Goal: Transaction & Acquisition: Book appointment/travel/reservation

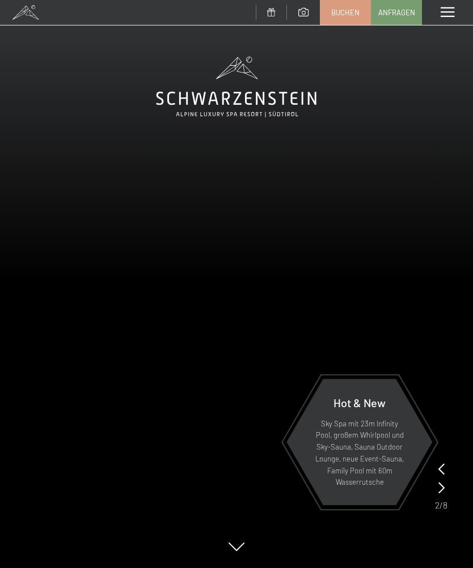
click at [450, 7] on span at bounding box center [447, 12] width 14 height 10
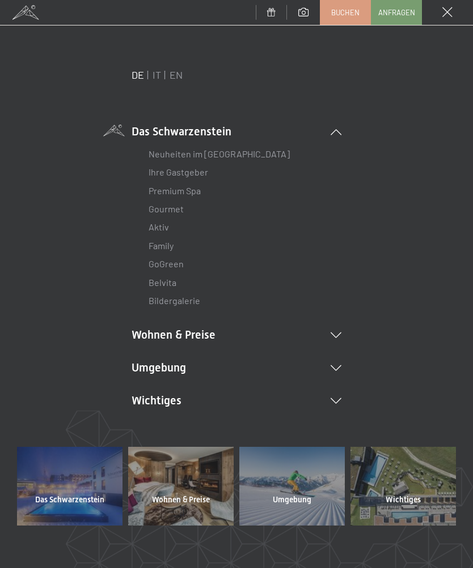
click at [405, 15] on span "Anfragen" at bounding box center [396, 12] width 37 height 10
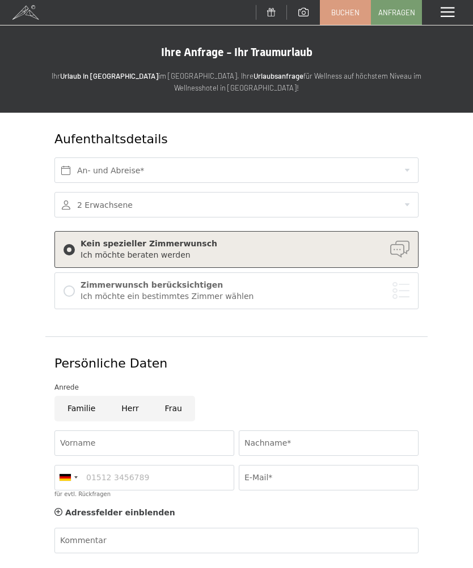
click at [455, 9] on div "Menü" at bounding box center [447, 12] width 51 height 25
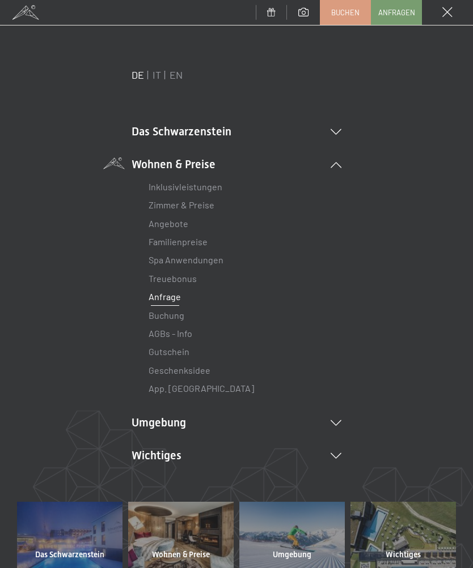
click at [333, 458] on li "Wichtiges Lage & Anreise Online bezahlen Webcam & Wetter Downloads" at bounding box center [236, 456] width 210 height 16
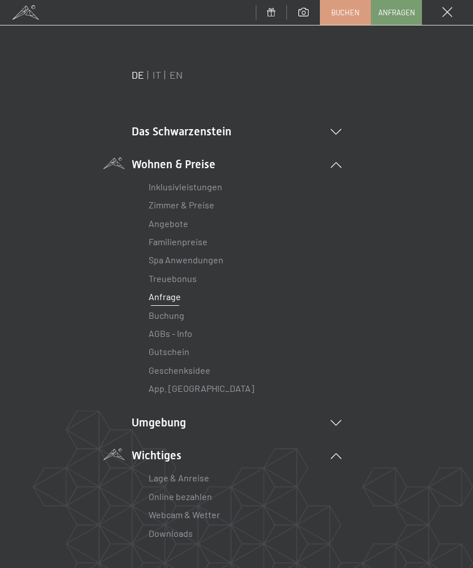
click at [335, 464] on div "Lage & Anreise Online bezahlen Webcam & Wetter Downloads" at bounding box center [236, 503] width 210 height 79
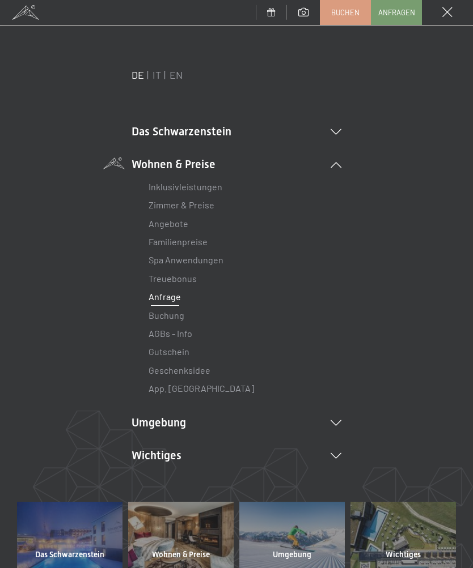
click at [182, 75] on link "EN" at bounding box center [175, 75] width 13 height 12
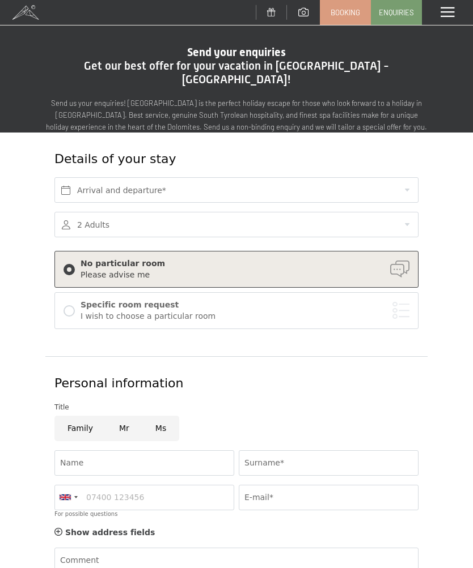
click at [450, 11] on span at bounding box center [447, 12] width 14 height 10
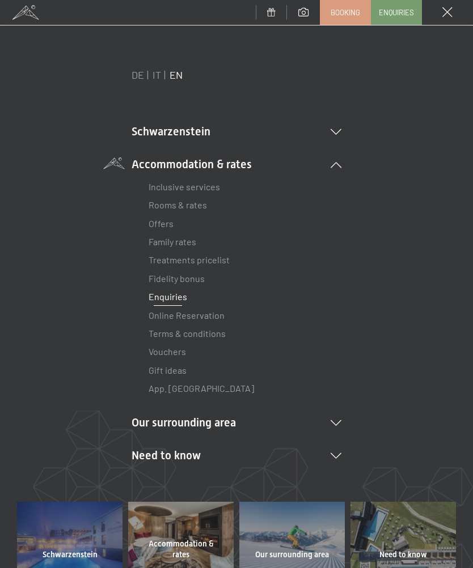
click at [320, 423] on li "Our surrounding area [GEOGRAPHIC_DATA] Skiing & winter Skiing Ski school Hiking…" at bounding box center [236, 423] width 210 height 16
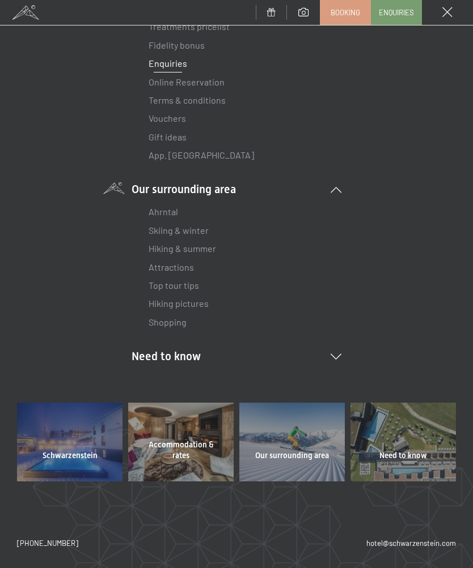
scroll to position [232, 0]
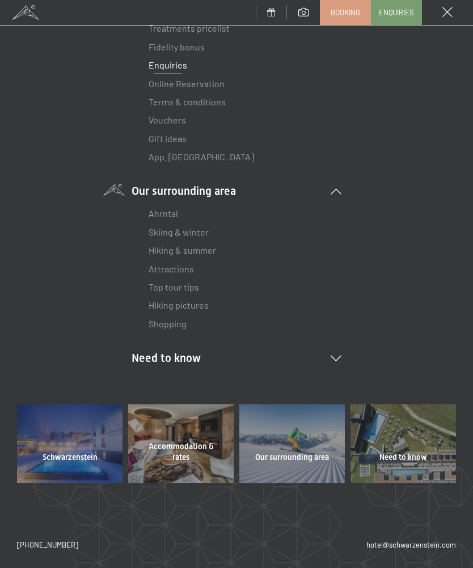
click at [178, 288] on link "Top tour tips" at bounding box center [173, 287] width 50 height 11
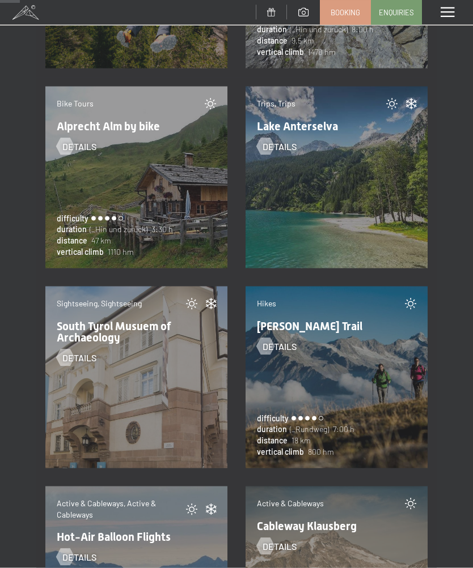
scroll to position [889, 0]
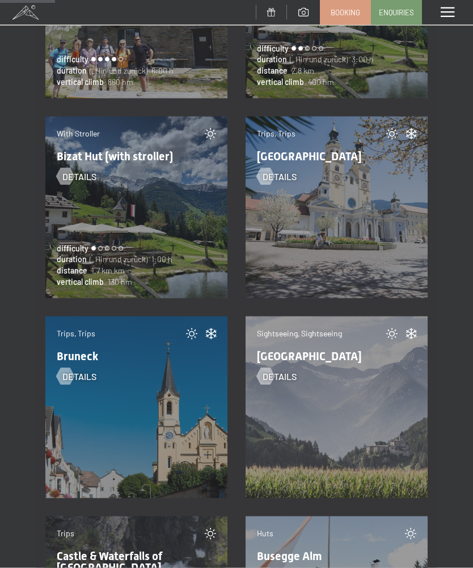
click at [448, 14] on span at bounding box center [447, 12] width 14 height 10
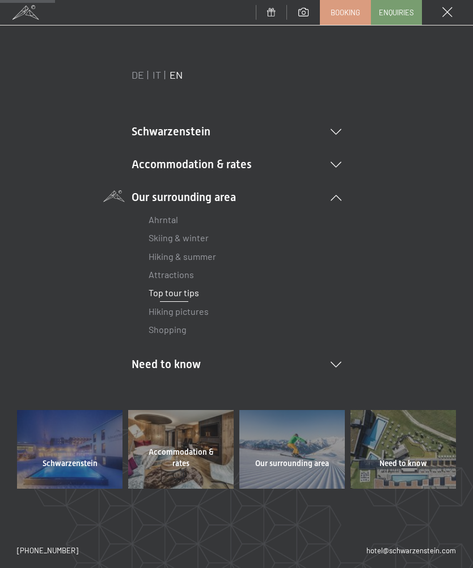
click at [317, 365] on li "Need to know Location & arrival Pay online Webcam & weather Download" at bounding box center [236, 364] width 210 height 16
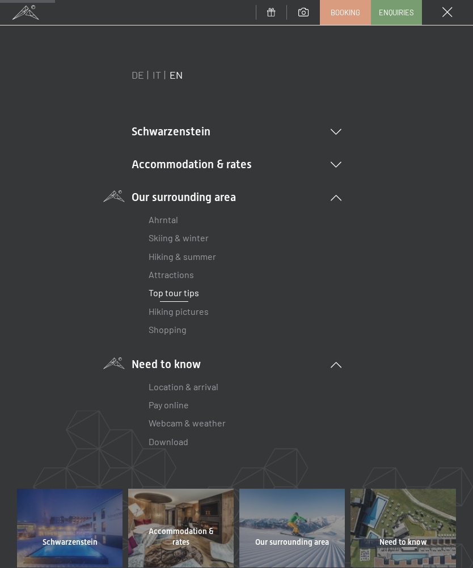
click at [203, 390] on link "Location & arrival" at bounding box center [183, 386] width 70 height 11
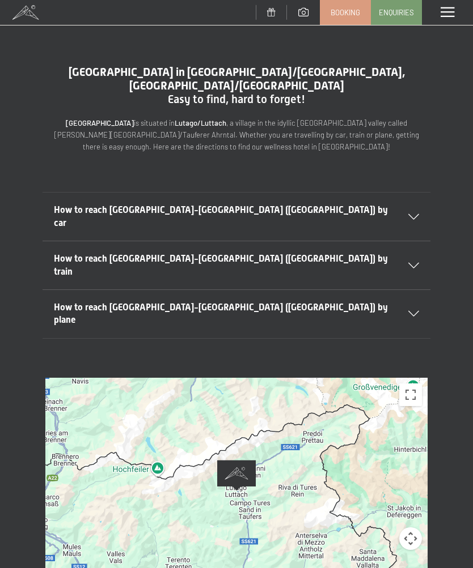
click at [414, 311] on icon at bounding box center [413, 314] width 11 height 6
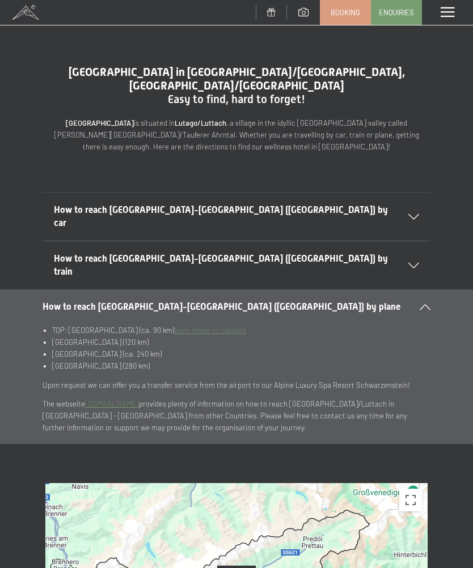
click at [405, 263] on div at bounding box center [406, 266] width 25 height 6
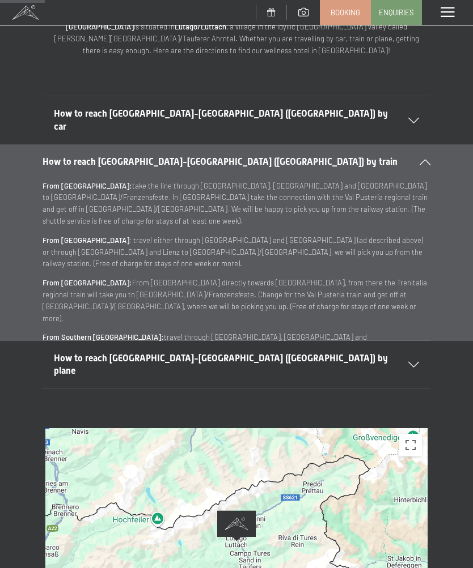
scroll to position [101, 0]
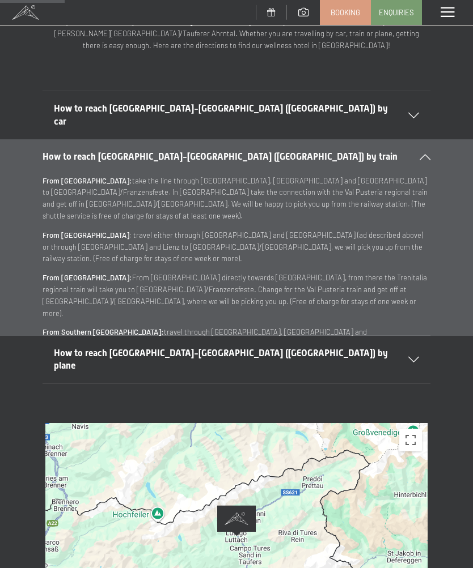
click at [354, 8] on span "Booking" at bounding box center [344, 12] width 29 height 10
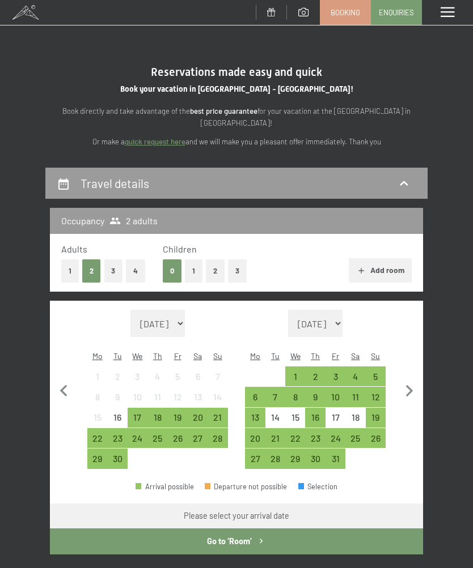
click at [260, 393] on div "6" at bounding box center [255, 402] width 18 height 18
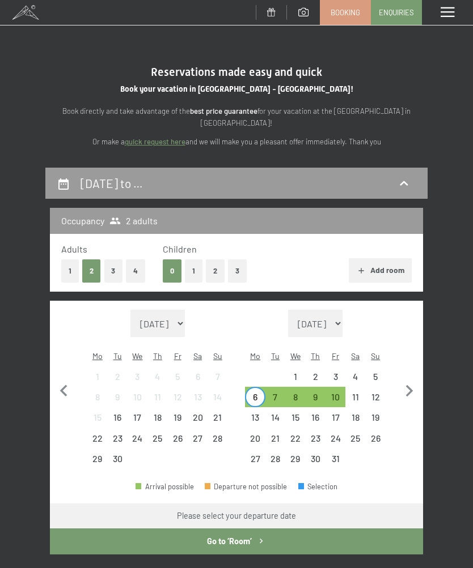
click at [260, 413] on div "13" at bounding box center [255, 422] width 18 height 18
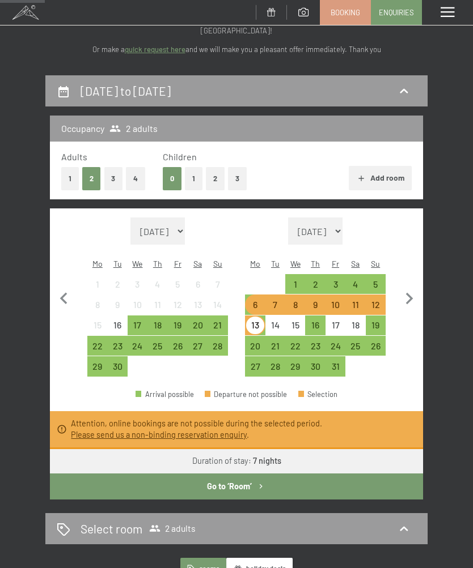
click at [248, 474] on button "Go to ‘Room’" at bounding box center [236, 487] width 373 height 26
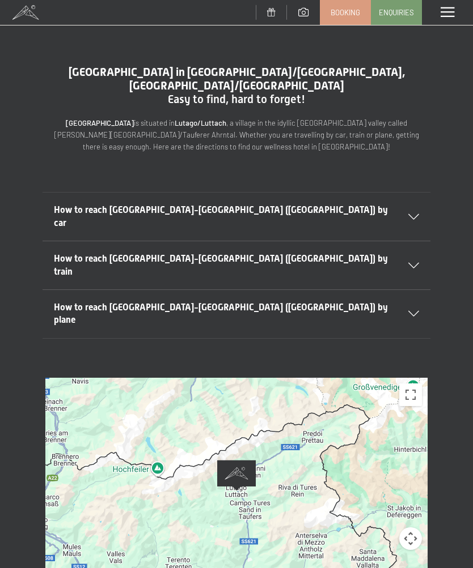
click at [345, 20] on link "Booking" at bounding box center [345, 13] width 50 height 24
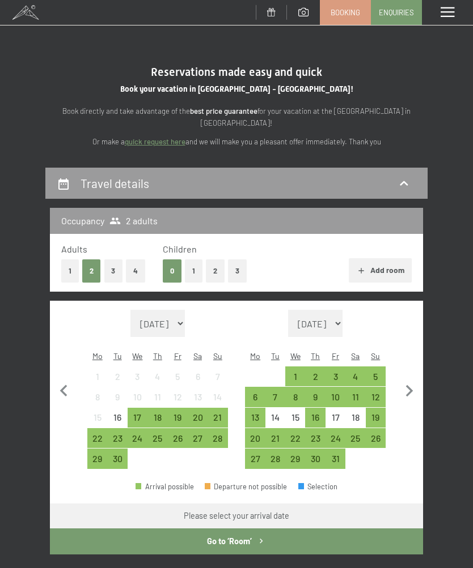
click at [297, 372] on div "1" at bounding box center [295, 381] width 18 height 18
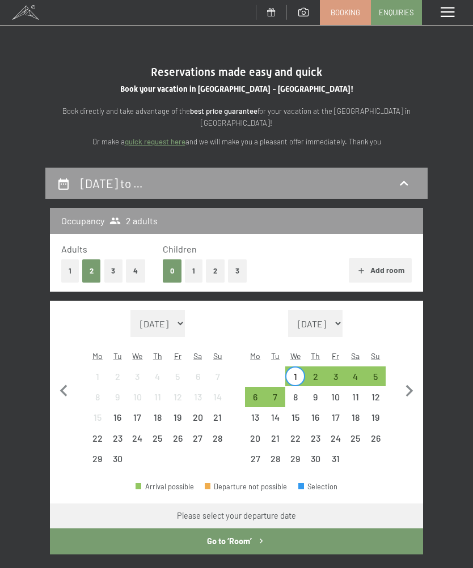
click at [254, 529] on button "Go to ‘Room’" at bounding box center [236, 542] width 373 height 26
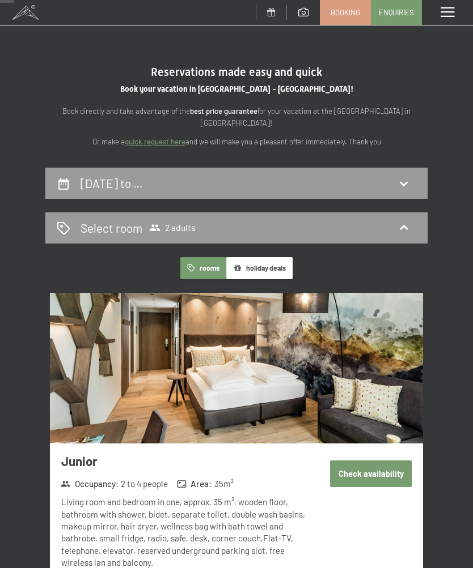
scroll to position [166, 0]
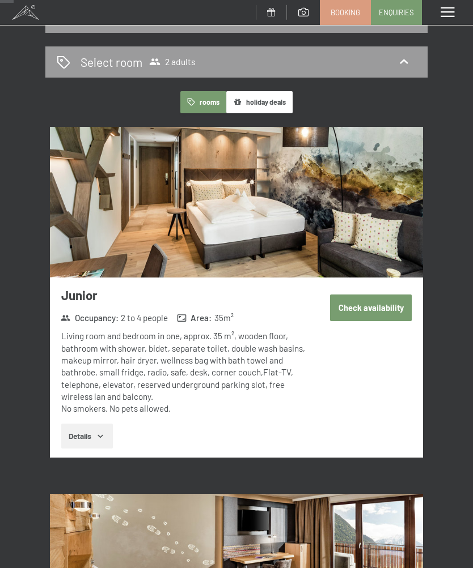
click at [99, 425] on button "Details" at bounding box center [87, 436] width 52 height 25
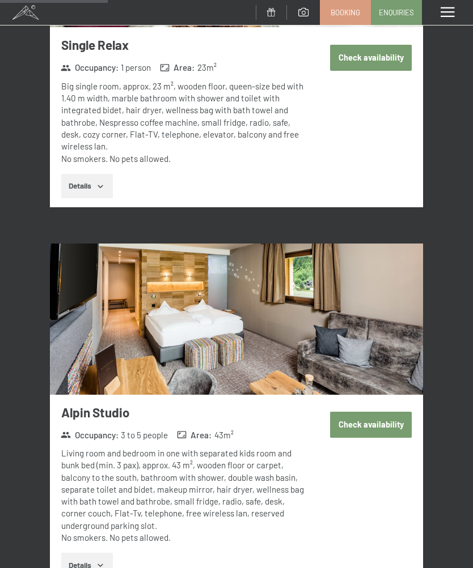
scroll to position [1265, 0]
click at [98, 562] on icon "button" at bounding box center [100, 566] width 9 height 9
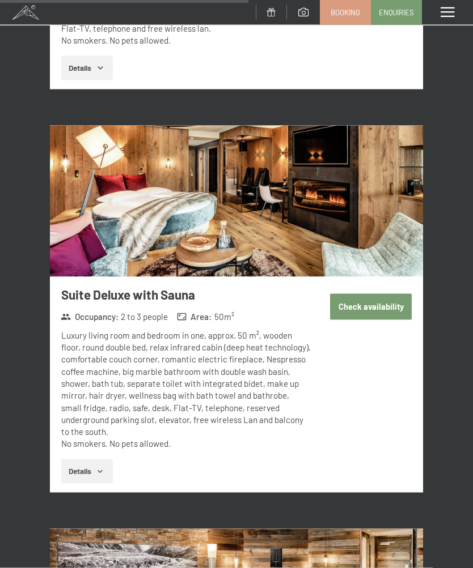
scroll to position [2970, 0]
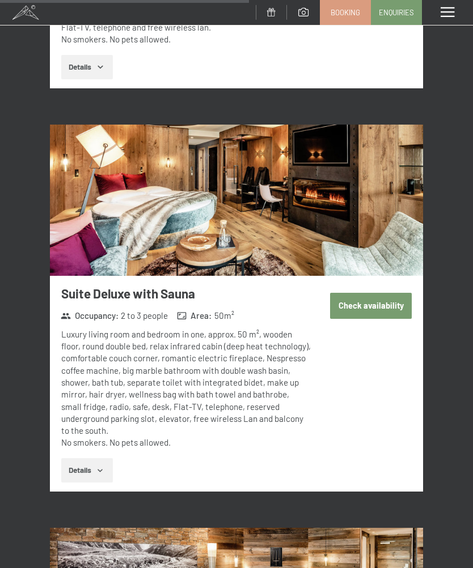
click at [99, 466] on icon "button" at bounding box center [100, 470] width 9 height 9
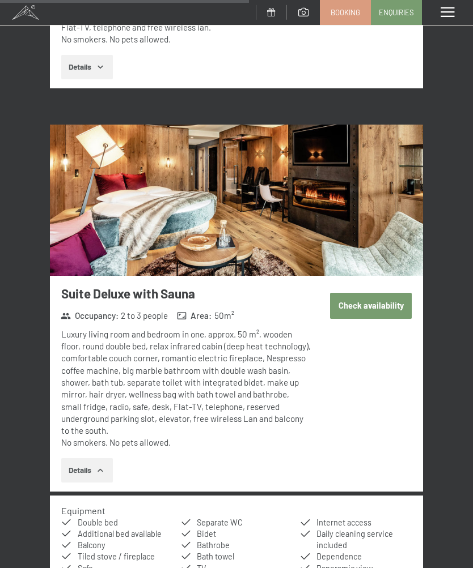
click at [374, 293] on button "Check availability" at bounding box center [371, 306] width 82 height 26
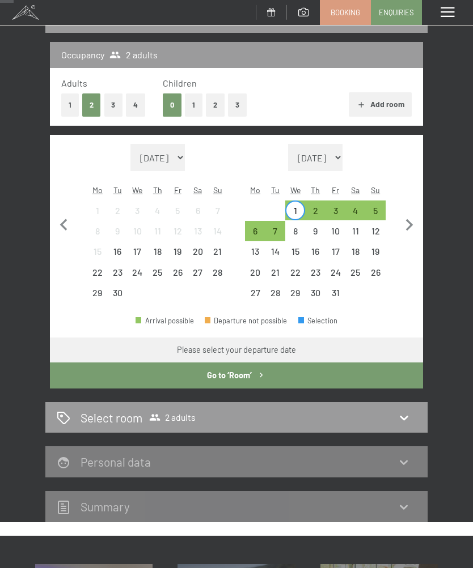
click at [391, 410] on div "Select room 2 adults" at bounding box center [236, 418] width 359 height 16
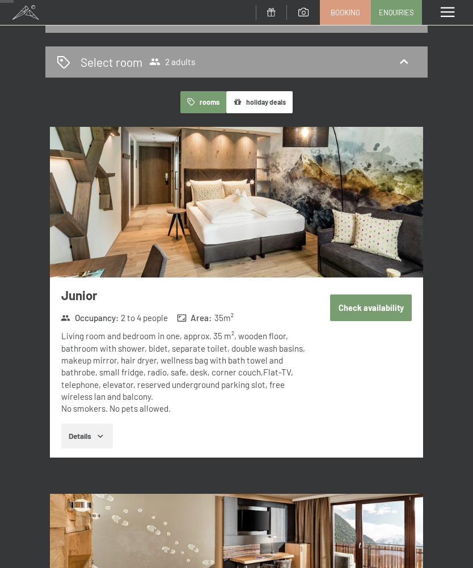
click at [385, 313] on button "Check availability" at bounding box center [371, 308] width 82 height 26
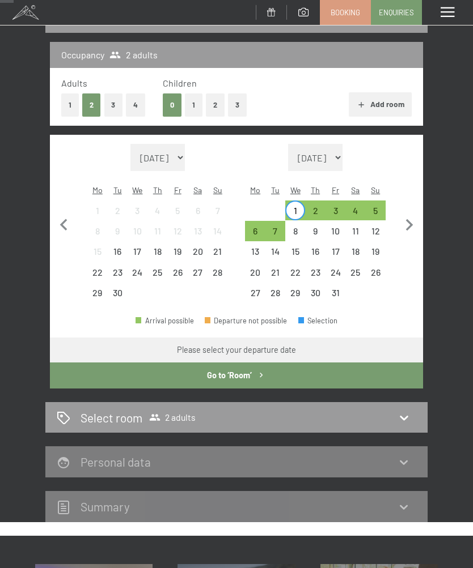
click at [247, 364] on button "Go to ‘Room’" at bounding box center [236, 376] width 373 height 26
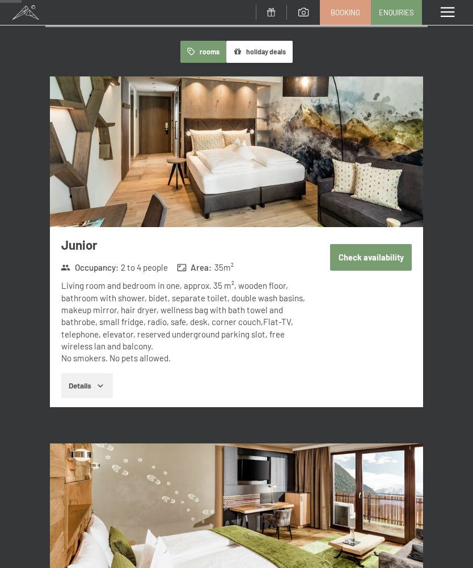
scroll to position [311, 0]
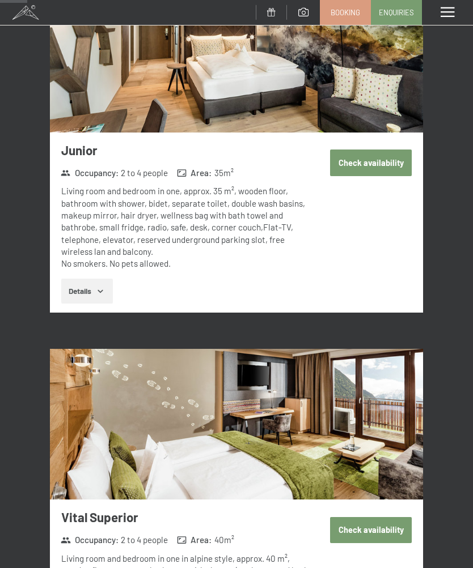
click at [87, 285] on button "Details" at bounding box center [87, 291] width 52 height 25
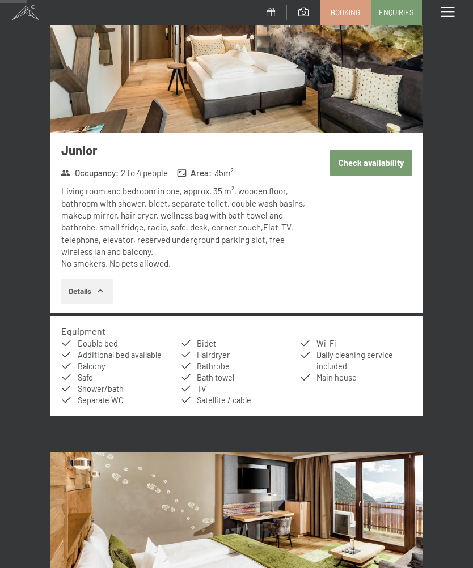
click at [380, 159] on button "Check availability" at bounding box center [371, 163] width 82 height 26
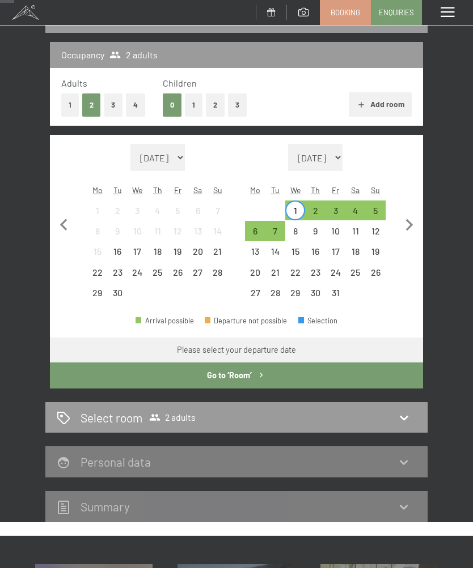
click at [414, 216] on icon "button" at bounding box center [409, 226] width 24 height 24
select select "[DATE]"
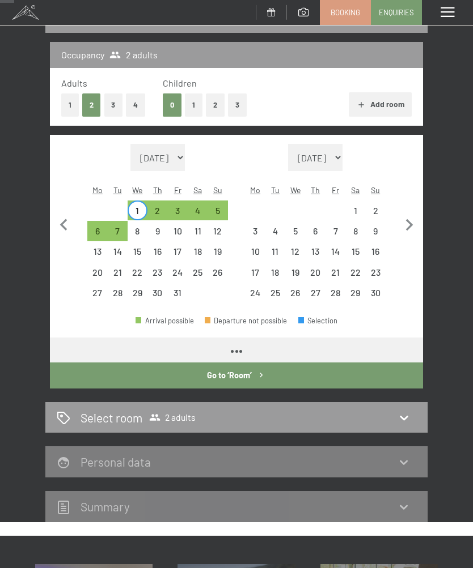
select select "[DATE]"
click at [244, 363] on button "Go to ‘Room’" at bounding box center [236, 376] width 373 height 26
select select "[DATE]"
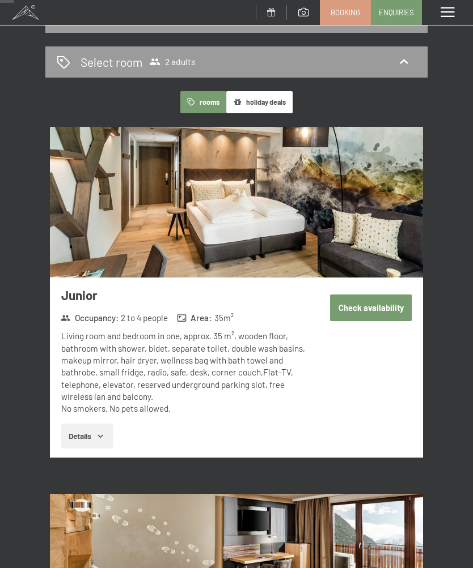
click at [381, 303] on button "Check availability" at bounding box center [371, 308] width 82 height 26
select select "[DATE]"
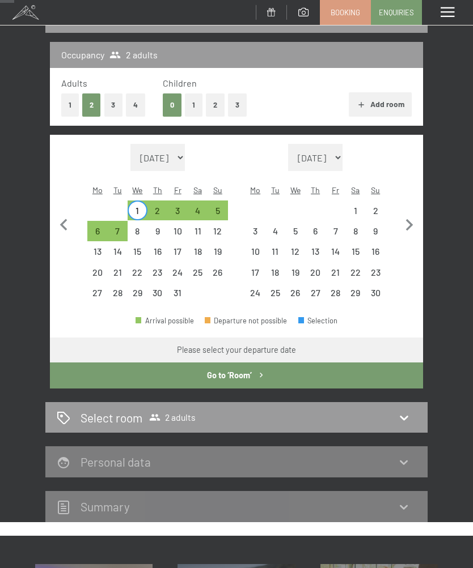
click at [142, 202] on div "1" at bounding box center [138, 211] width 18 height 18
select select "[DATE]"
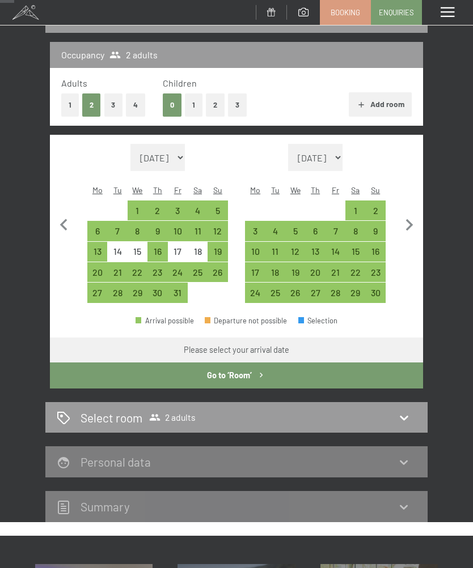
click at [119, 227] on div "7" at bounding box center [117, 236] width 18 height 18
select select "[DATE]"
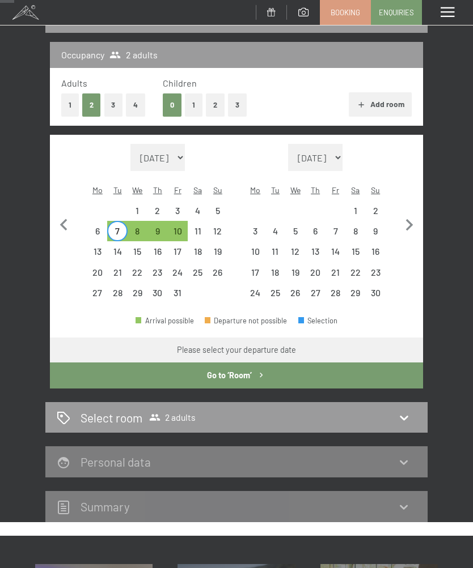
click at [256, 363] on button "Go to ‘Room’" at bounding box center [236, 376] width 373 height 26
select select "[DATE]"
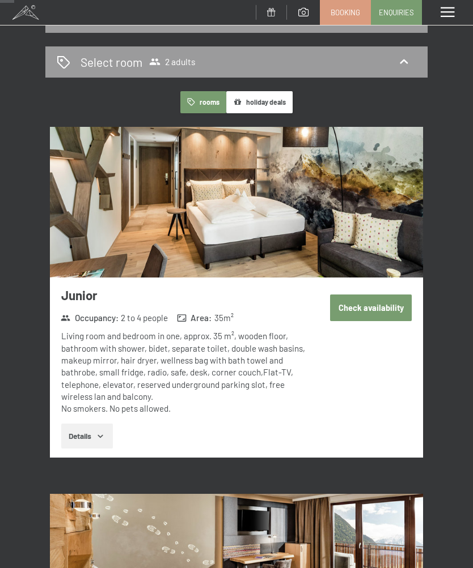
click at [386, 308] on button "Check availability" at bounding box center [371, 308] width 82 height 26
select select "[DATE]"
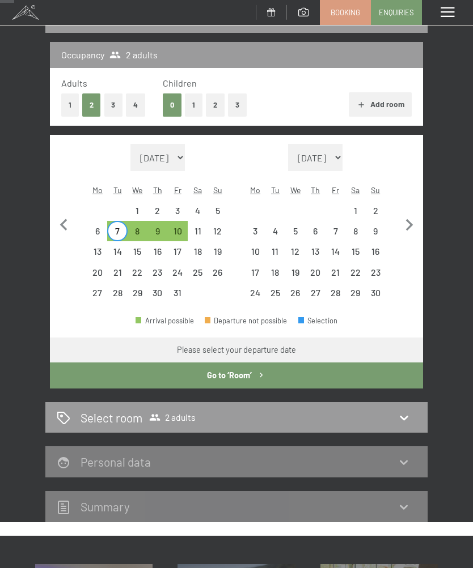
click at [414, 220] on icon "button" at bounding box center [409, 226] width 24 height 24
select select "[DATE]"
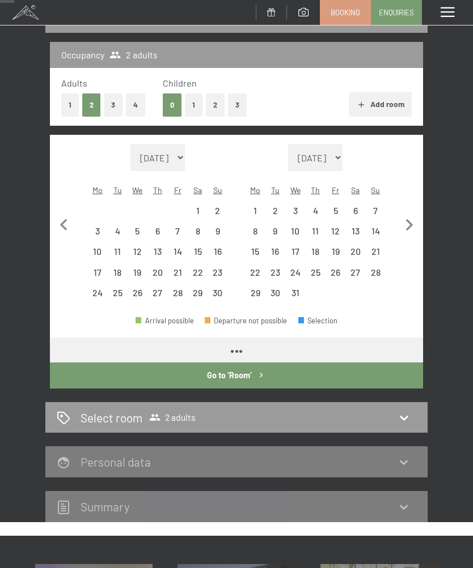
select select "[DATE]"
click at [70, 216] on icon "button" at bounding box center [64, 226] width 24 height 24
select select "[DATE]"
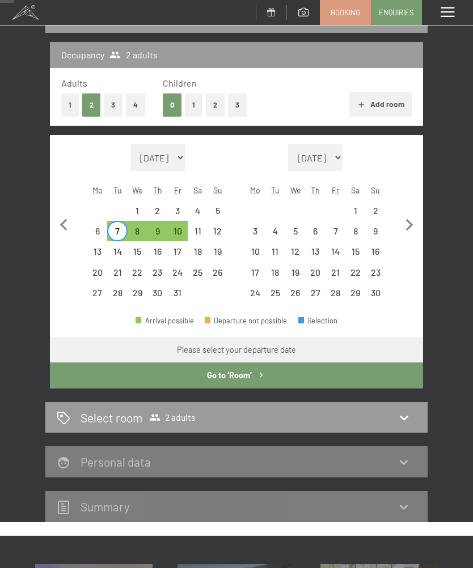
click at [405, 416] on icon at bounding box center [403, 418] width 8 height 5
select select "[DATE]"
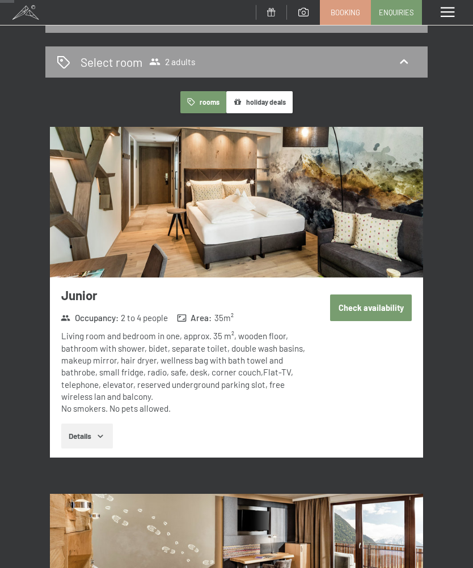
click at [350, 231] on img at bounding box center [236, 202] width 373 height 151
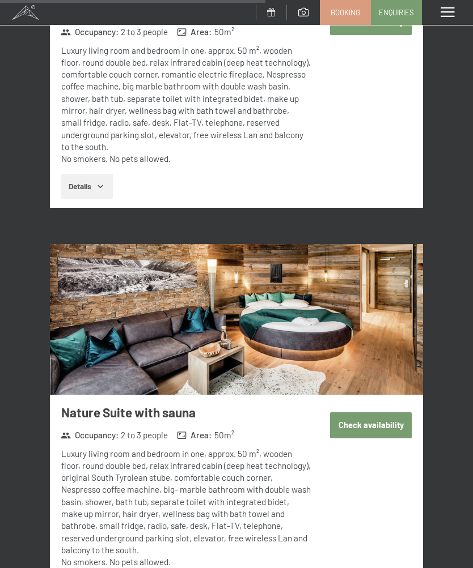
scroll to position [3059, 0]
click at [390, 325] on img at bounding box center [236, 320] width 373 height 151
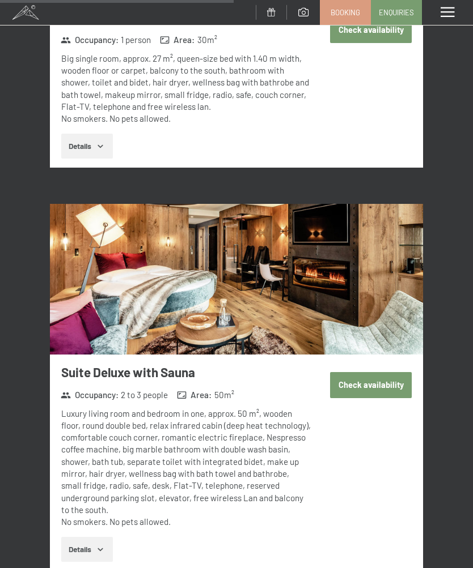
scroll to position [2684, 0]
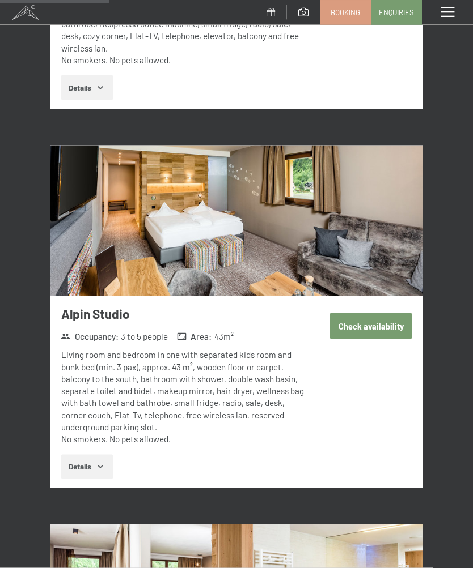
click at [373, 217] on img at bounding box center [236, 221] width 373 height 151
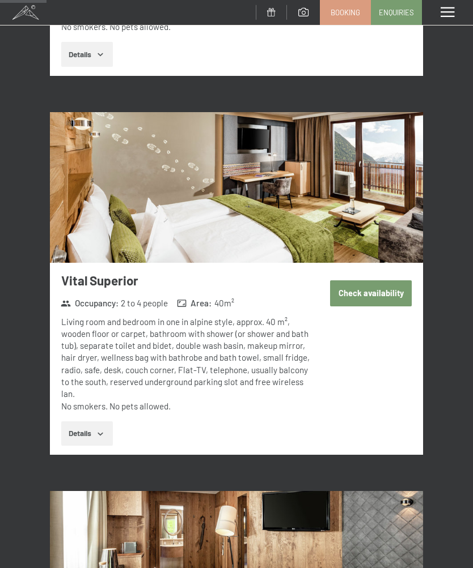
scroll to position [533, 0]
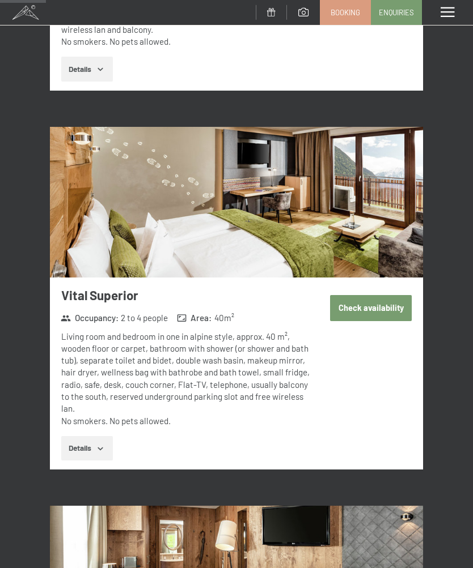
click at [382, 197] on img at bounding box center [236, 202] width 373 height 151
click at [369, 301] on button "Check availability" at bounding box center [371, 308] width 82 height 26
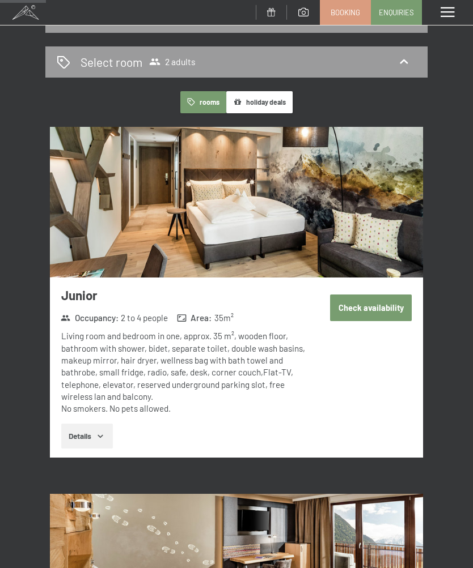
select select "[DATE]"
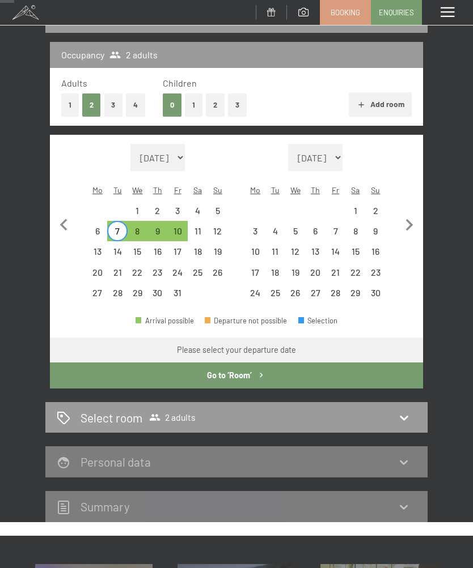
click at [117, 227] on div "7" at bounding box center [117, 236] width 18 height 18
select select "[DATE]"
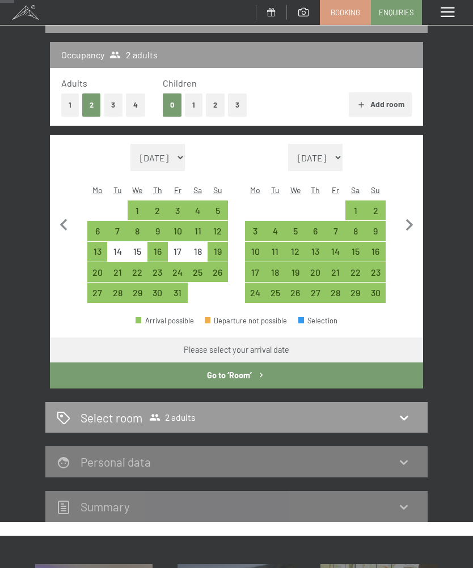
click at [182, 227] on div "10" at bounding box center [178, 236] width 18 height 18
select select "[DATE]"
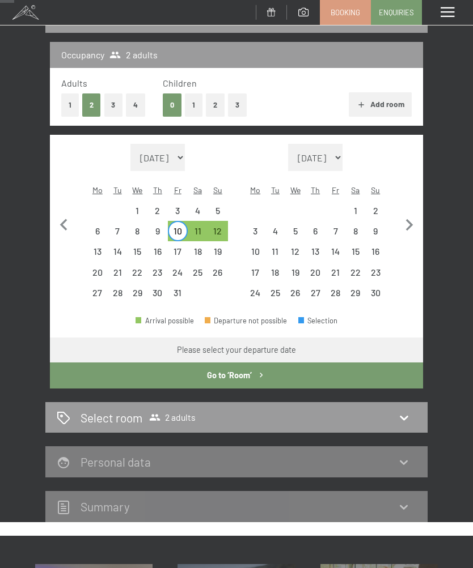
click at [227, 221] on div "12" at bounding box center [217, 231] width 20 height 20
select select "[DATE]"
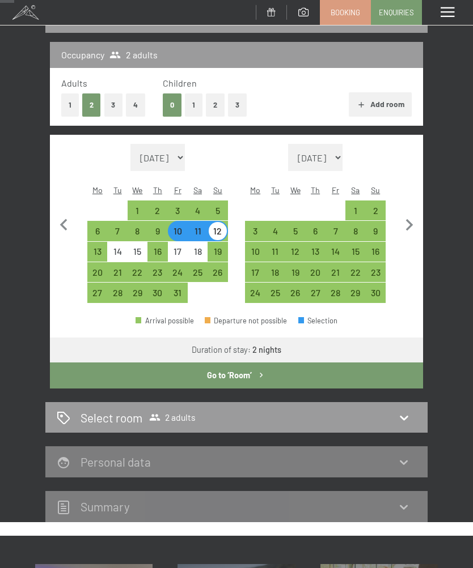
click at [257, 371] on icon "button" at bounding box center [261, 376] width 10 height 10
select select "[DATE]"
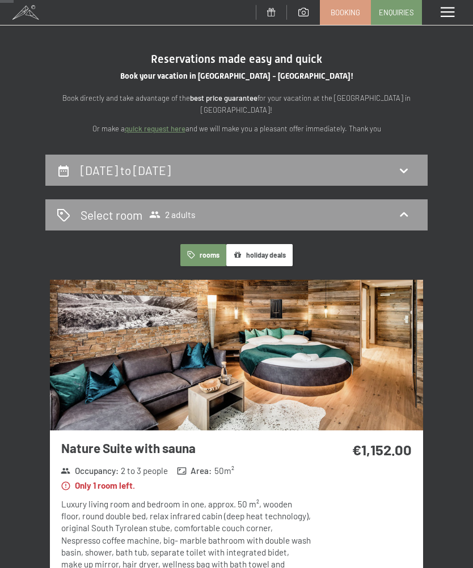
scroll to position [0, 0]
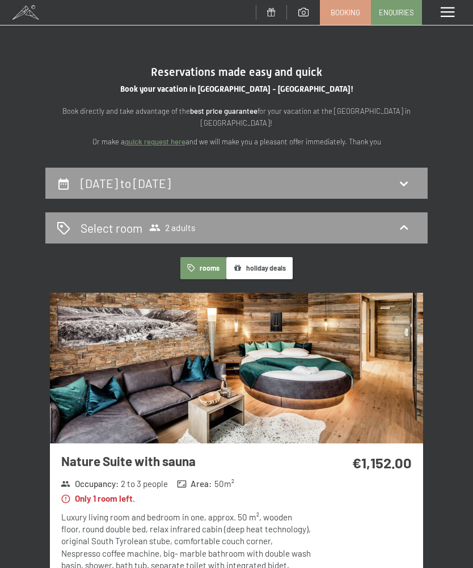
click at [379, 178] on div "[DATE] to [DATE]" at bounding box center [236, 183] width 359 height 16
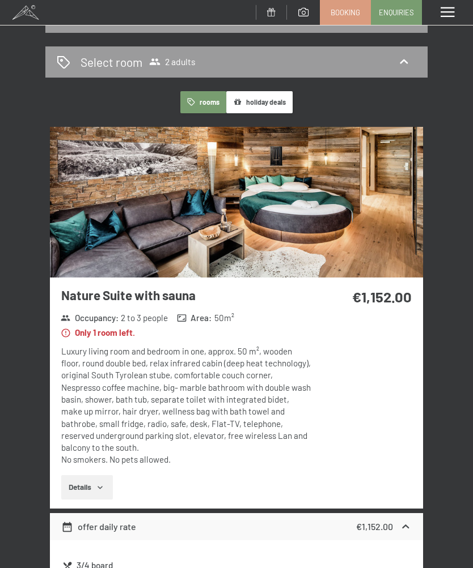
select select "[DATE]"
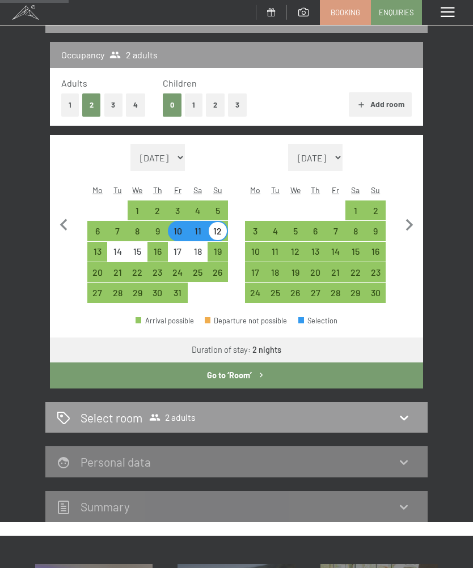
click at [407, 215] on icon "button" at bounding box center [409, 226] width 24 height 24
select select "[DATE]"
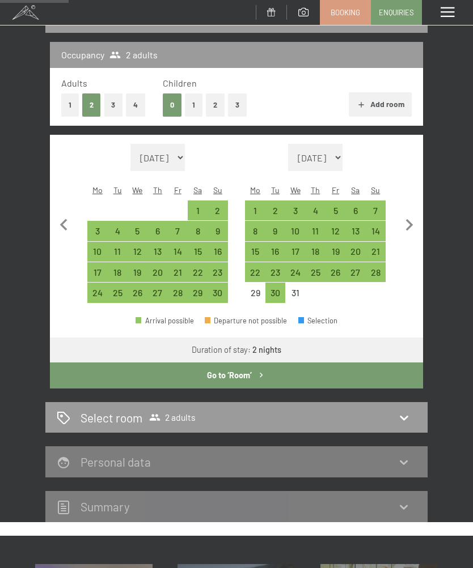
click at [408, 219] on icon "button" at bounding box center [409, 225] width 7 height 12
select select "[DATE]"
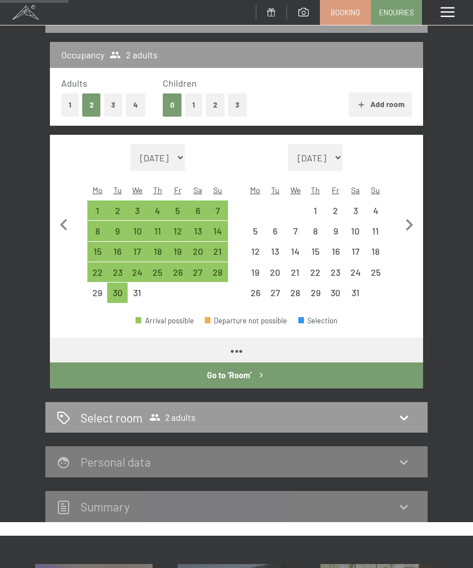
select select "[DATE]"
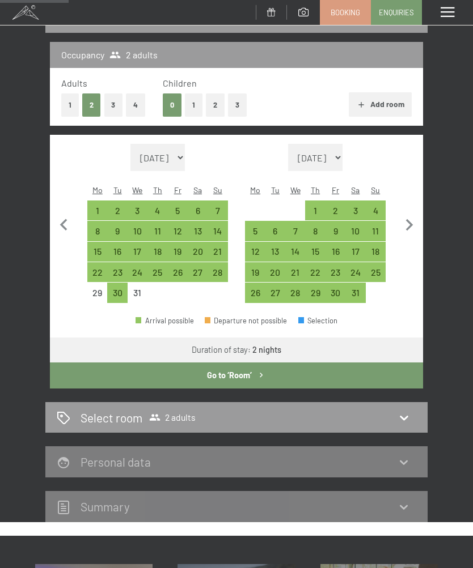
click at [410, 219] on icon "button" at bounding box center [409, 225] width 7 height 12
select select "[DATE]"
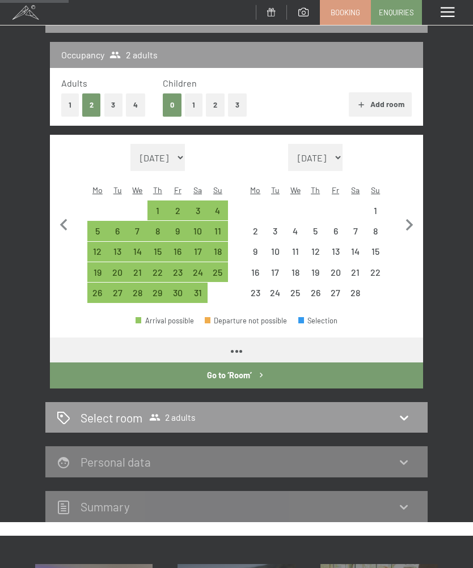
select select "[DATE]"
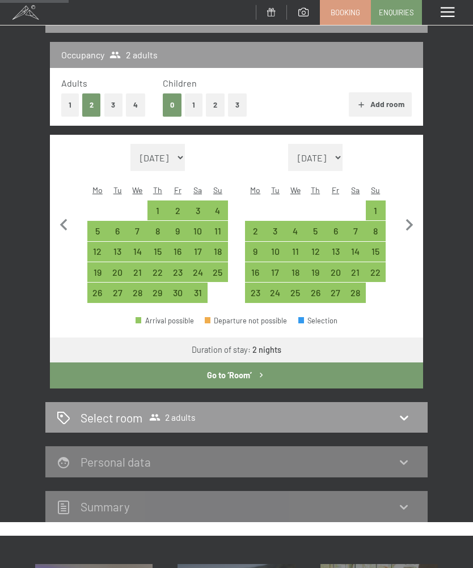
click at [411, 219] on icon "button" at bounding box center [409, 225] width 7 height 12
select select "[DATE]"
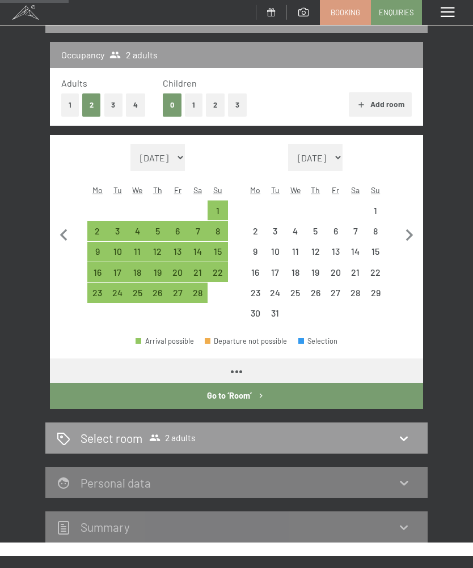
select select "[DATE]"
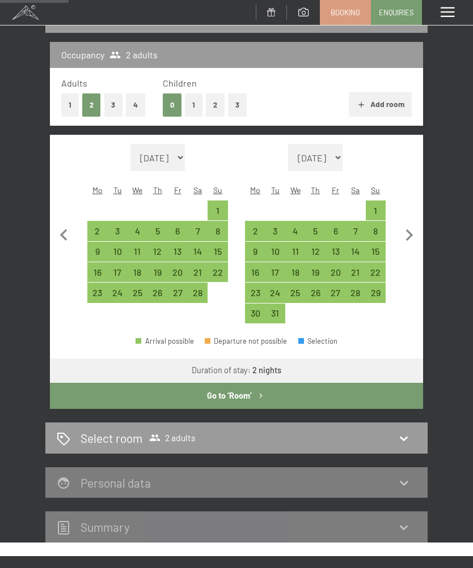
click at [410, 224] on icon "button" at bounding box center [409, 236] width 24 height 24
select select "[DATE]"
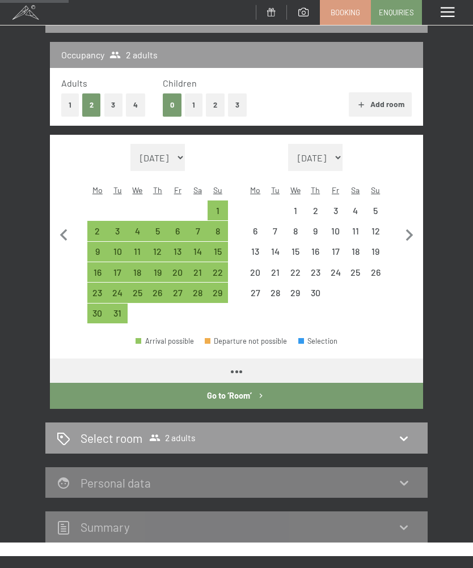
select select "[DATE]"
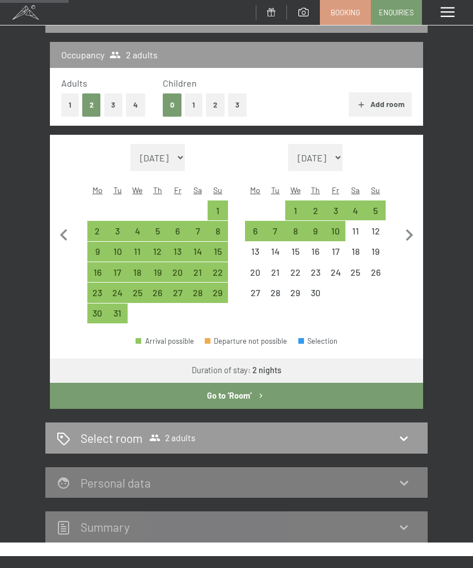
click at [411, 232] on icon "button" at bounding box center [409, 236] width 24 height 24
select select "[DATE]"
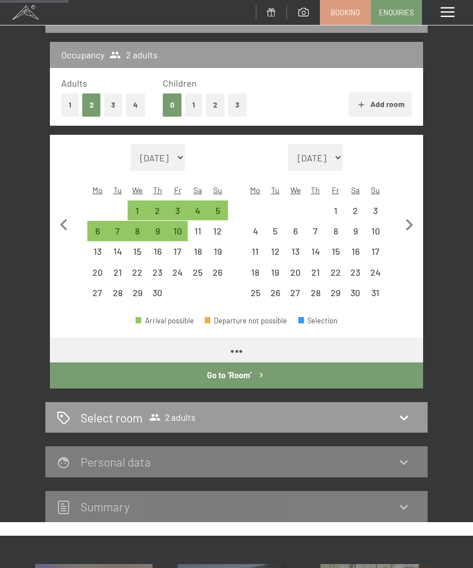
select select "[DATE]"
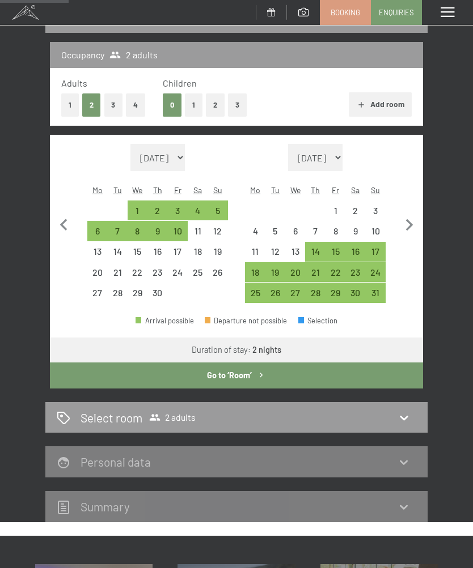
click at [410, 219] on icon "button" at bounding box center [409, 225] width 7 height 12
select select "[DATE]"
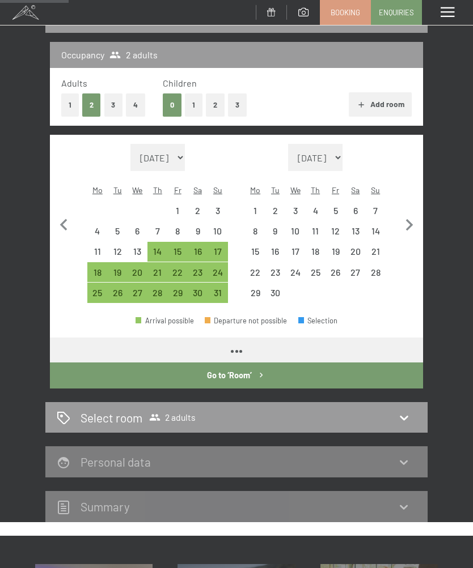
select select "[DATE]"
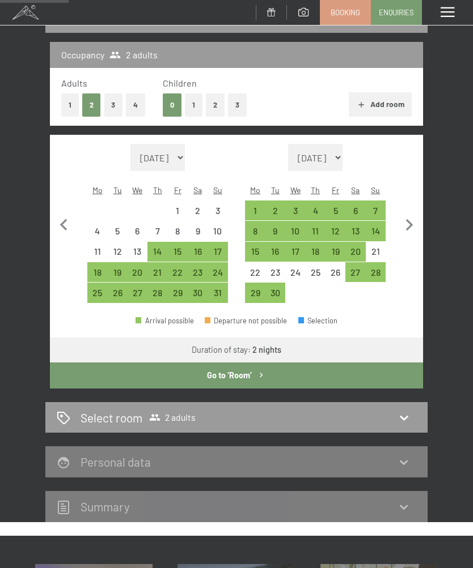
click at [410, 217] on icon "button" at bounding box center [409, 226] width 24 height 24
select select "[DATE]"
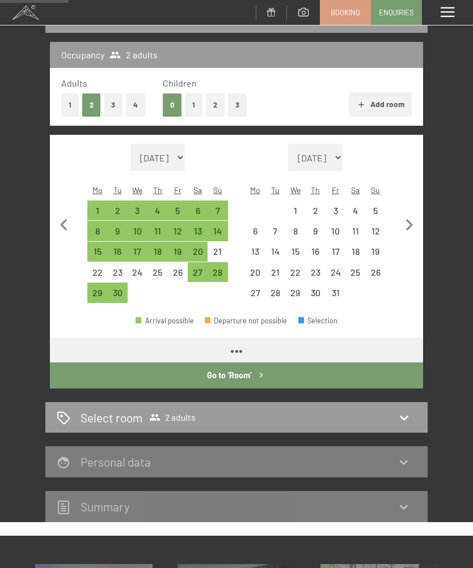
select select "[DATE]"
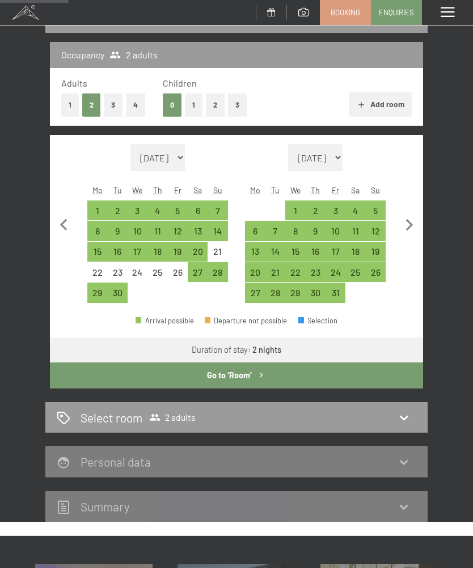
click at [409, 217] on icon "button" at bounding box center [409, 226] width 24 height 24
select select "[DATE]"
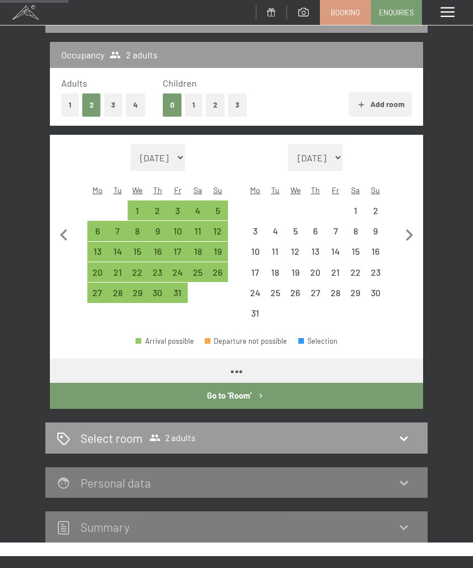
select select "[DATE]"
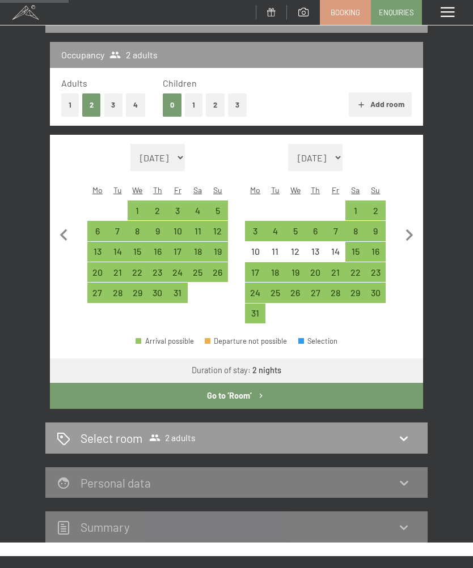
click at [411, 225] on icon "button" at bounding box center [409, 236] width 24 height 24
select select "[DATE]"
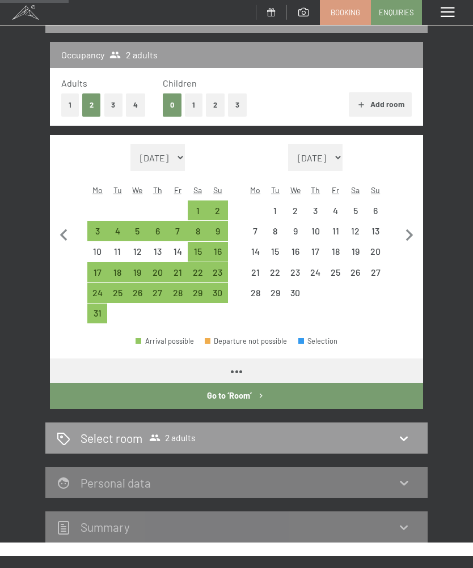
select select "[DATE]"
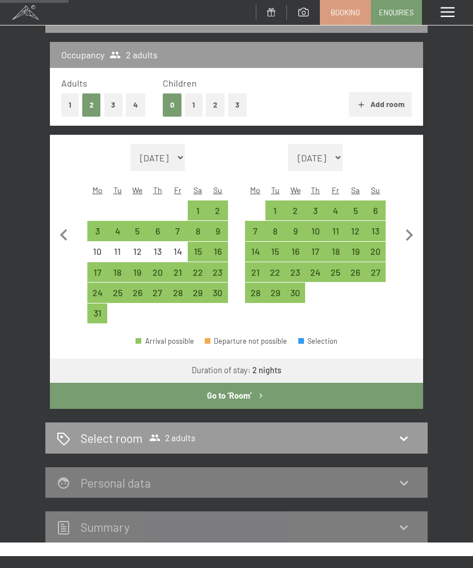
click at [97, 309] on div "31" at bounding box center [97, 318] width 18 height 18
select select "[DATE]"
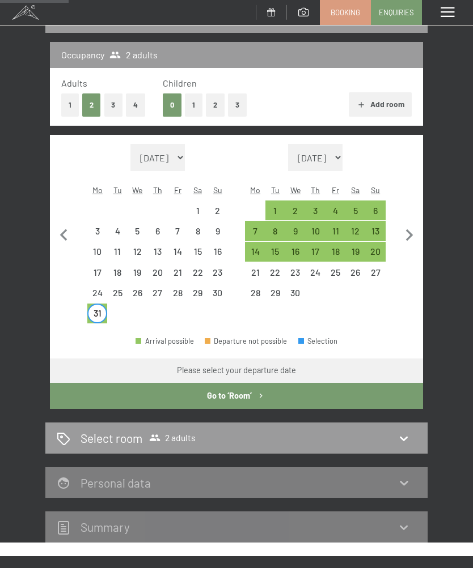
click at [250, 227] on div "7" at bounding box center [255, 236] width 18 height 18
select select "[DATE]"
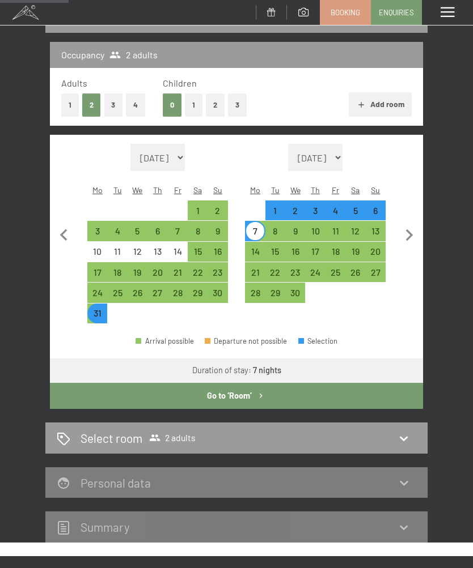
click at [258, 392] on icon "button" at bounding box center [261, 397] width 10 height 10
select select "[DATE]"
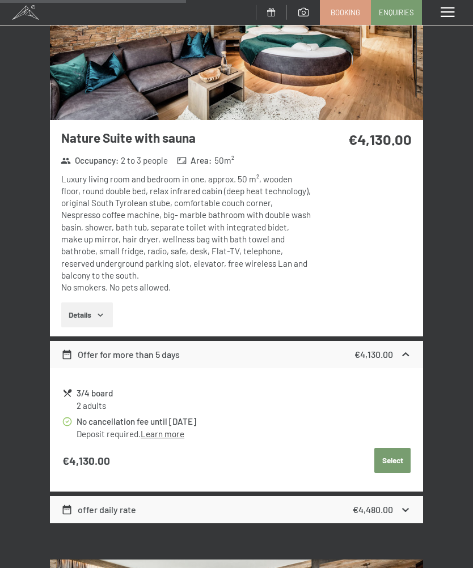
scroll to position [2046, 0]
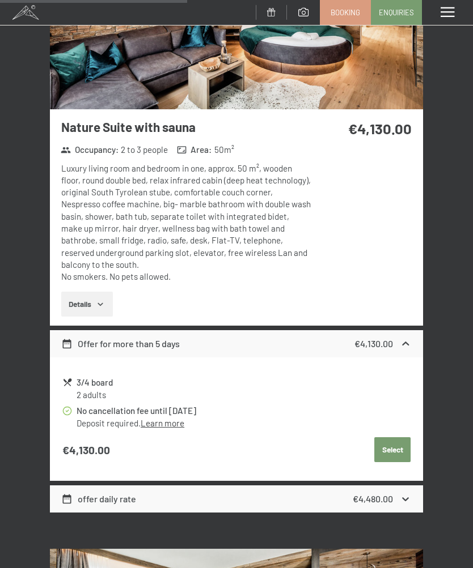
click at [105, 300] on icon "button" at bounding box center [100, 304] width 9 height 9
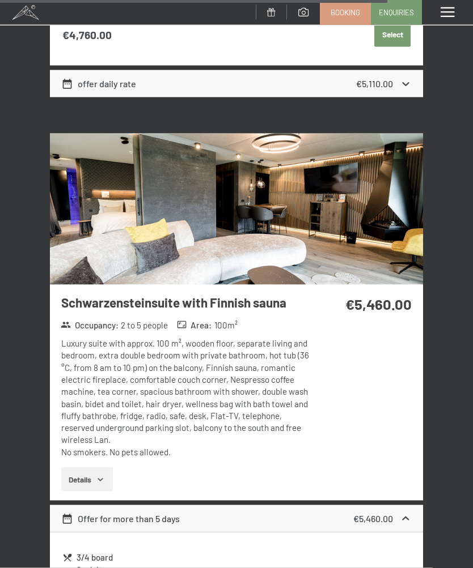
scroll to position [4342, 0]
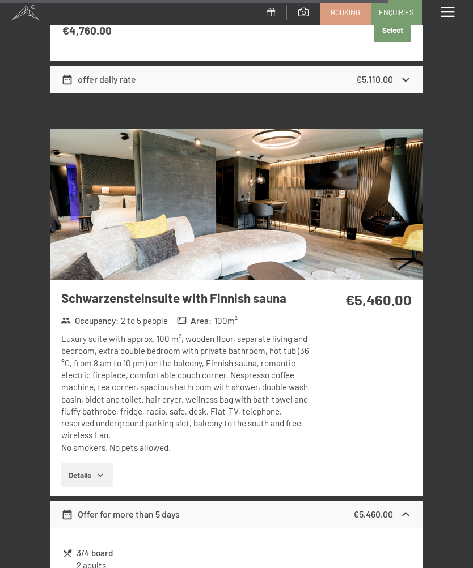
click at [392, 227] on img at bounding box center [236, 204] width 373 height 151
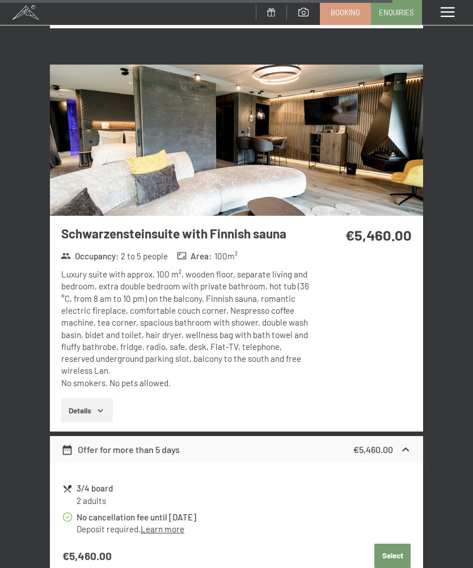
scroll to position [4410, 0]
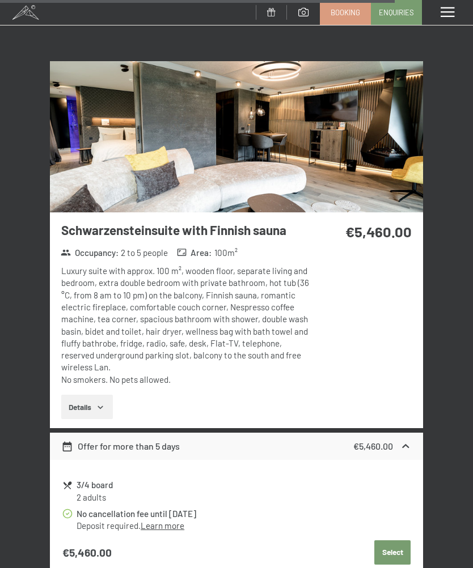
click at [175, 521] on link "Learn more" at bounding box center [163, 526] width 44 height 10
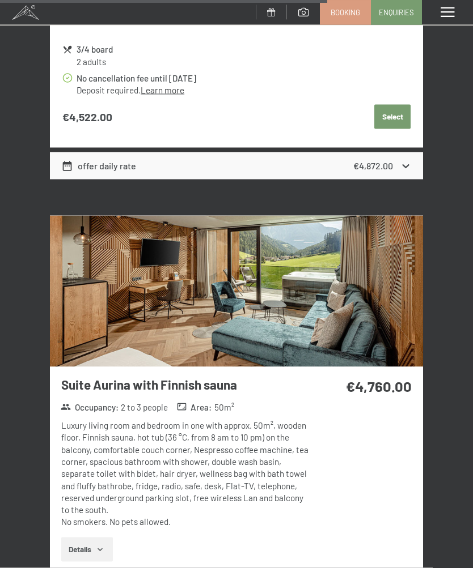
scroll to position [3673, 0]
